Goal: Find specific page/section: Find specific page/section

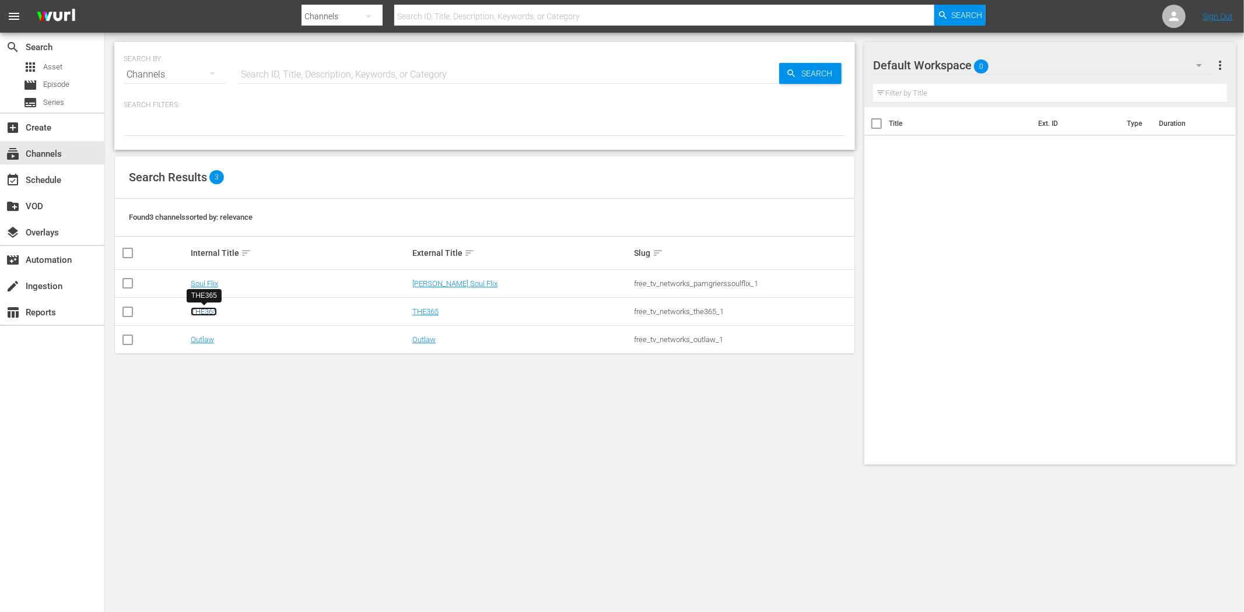
click at [206, 314] on link "THE365" at bounding box center [204, 311] width 26 height 9
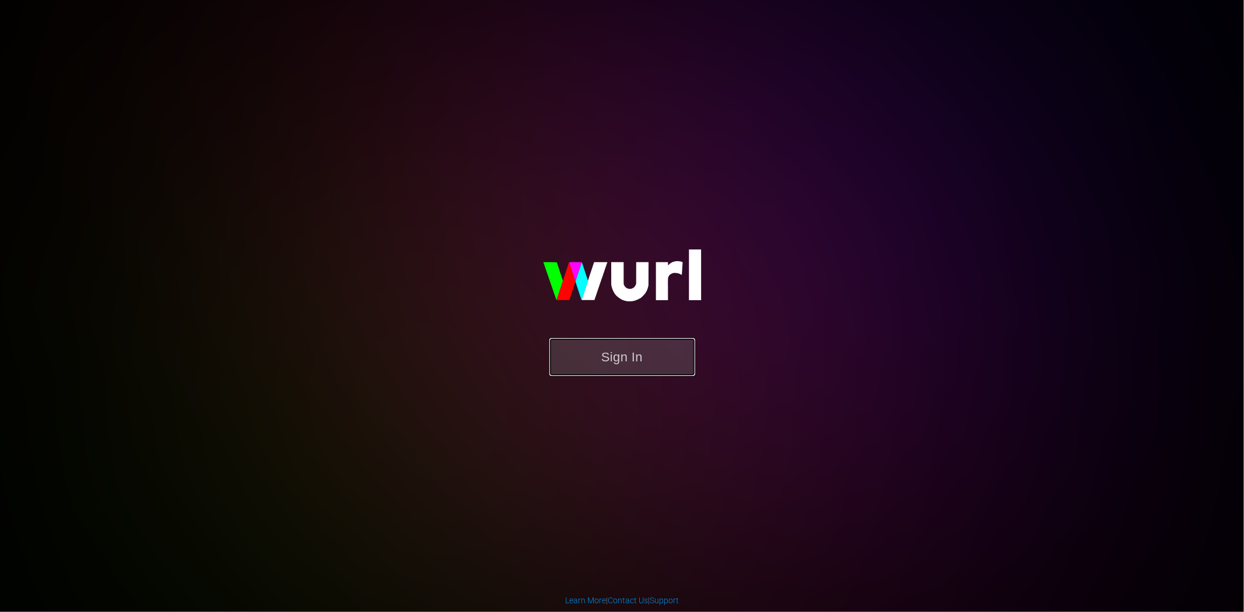
click at [640, 351] on button "Sign In" at bounding box center [622, 357] width 146 height 38
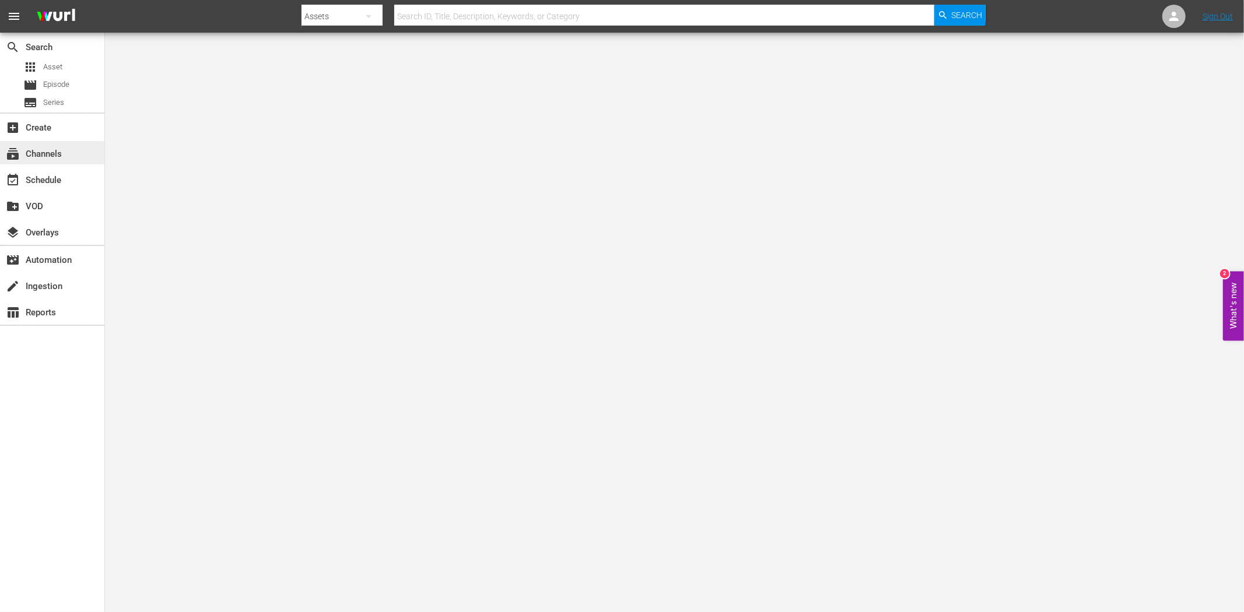
click at [47, 149] on div "subscriptions Channels" at bounding box center [32, 152] width 65 height 10
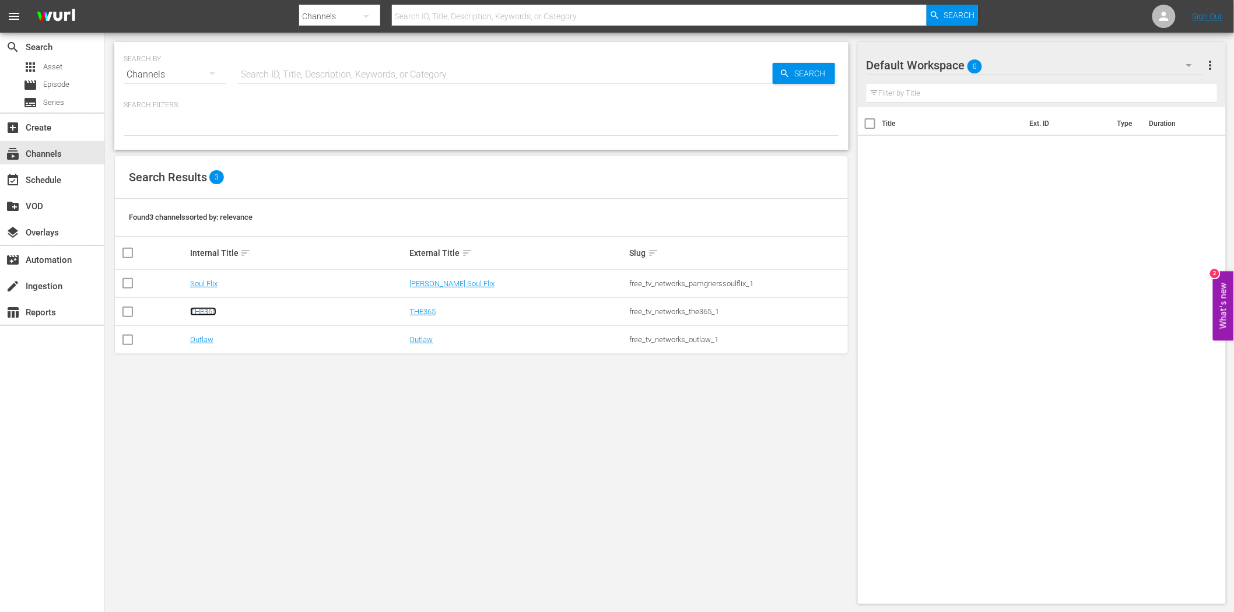
click at [211, 311] on link "THE365" at bounding box center [203, 311] width 26 height 9
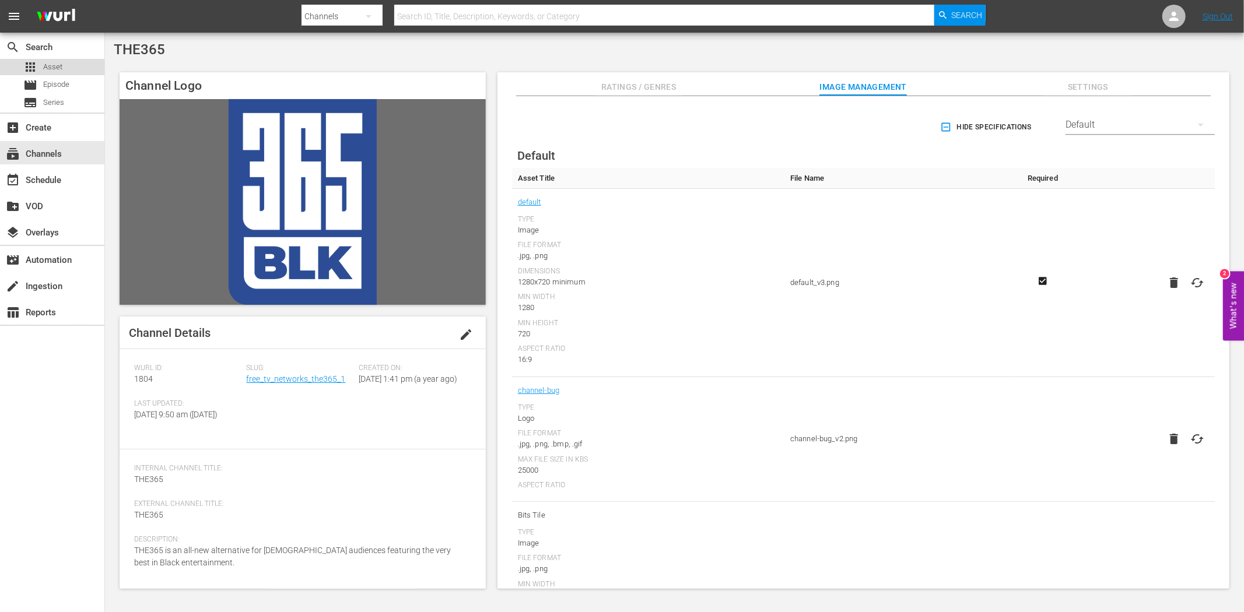
click at [47, 69] on span "Asset" at bounding box center [52, 67] width 19 height 12
